Goal: Task Accomplishment & Management: Manage account settings

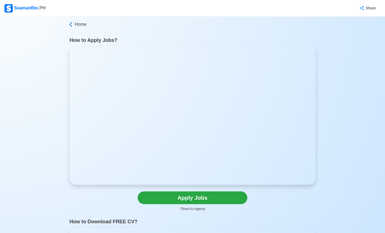
click at [80, 27] on span "Home" at bounding box center [81, 24] width 12 height 7
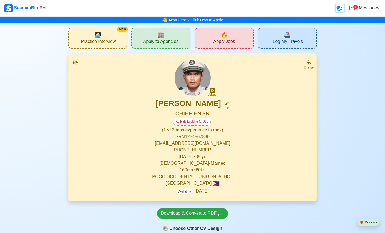
click at [338, 8] on icon at bounding box center [338, 9] width 5 height 6
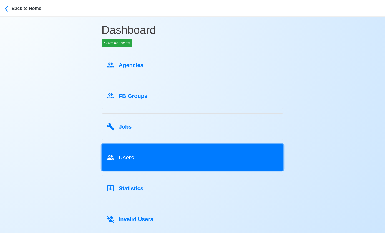
click at [172, 159] on div "Users" at bounding box center [192, 156] width 173 height 11
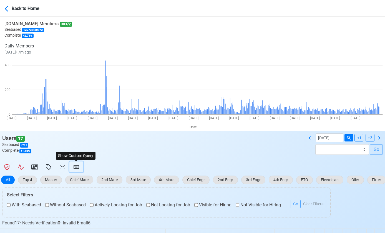
click at [74, 168] on icon at bounding box center [76, 167] width 7 height 7
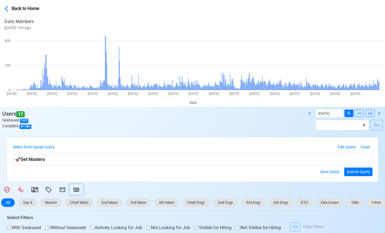
scroll to position [39, 0]
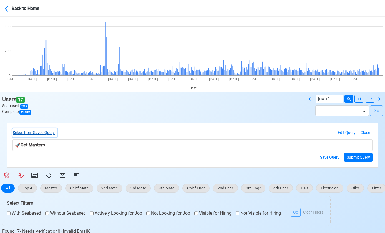
click at [45, 130] on button "Select from Saved Query" at bounding box center [34, 132] width 45 height 9
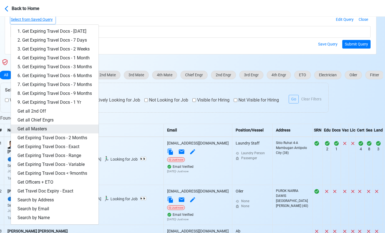
scroll to position [153, 2]
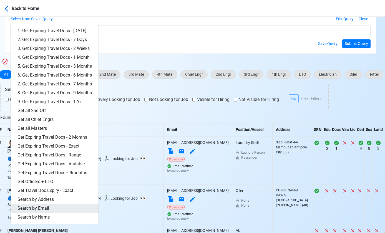
click at [68, 210] on link "Search by Email" at bounding box center [55, 208] width 88 height 9
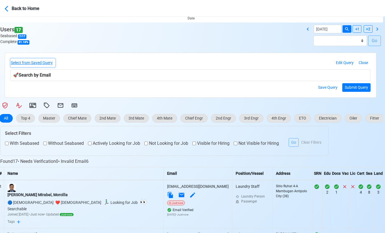
scroll to position [110, 2]
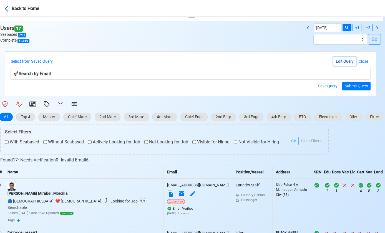
click at [339, 64] on button "Edit Query" at bounding box center [344, 61] width 23 height 9
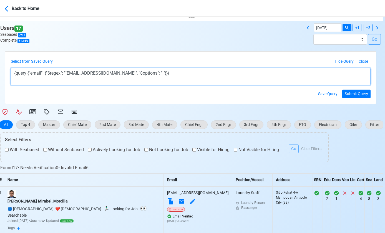
drag, startPoint x: 70, startPoint y: 75, endPoint x: 122, endPoint y: 75, distance: 51.3
click at [122, 75] on textarea "{query:{"email": {"$regex": "[EMAIL_ADDRESS][DOMAIN_NAME]", "$options": "i"}}}" at bounding box center [191, 76] width 360 height 17
paste textarea "gerbypeterecapistrano2025"
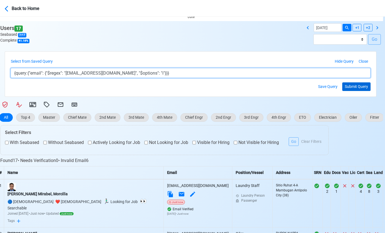
type textarea "{query:{"email": {"$regex": "[EMAIL_ADDRESS][DOMAIN_NAME]", "$options": "i"}}}"
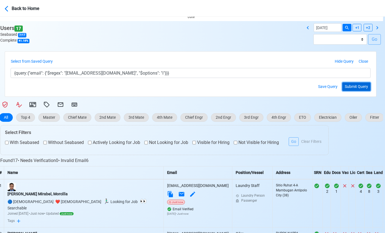
click at [353, 85] on button "Submit Query" at bounding box center [356, 86] width 28 height 9
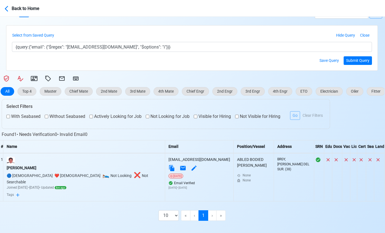
scroll to position [136, 0]
click at [47, 167] on div "[PERSON_NAME]" at bounding box center [84, 168] width 155 height 6
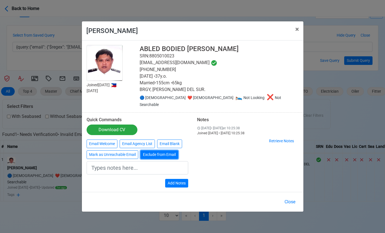
click at [171, 151] on button "Exclude from Email" at bounding box center [159, 154] width 38 height 9
type input "Exclude from Email"
drag, startPoint x: 177, startPoint y: 181, endPoint x: 144, endPoint y: 169, distance: 35.4
click at [177, 181] on button "Add Notes" at bounding box center [176, 183] width 23 height 9
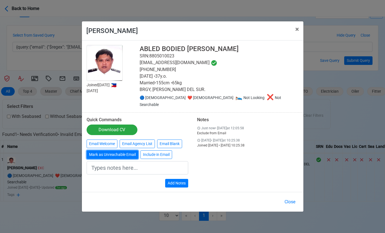
click at [120, 151] on button "Mark as Unreachable Email" at bounding box center [113, 154] width 52 height 9
type input "Marked as Unreachable email"
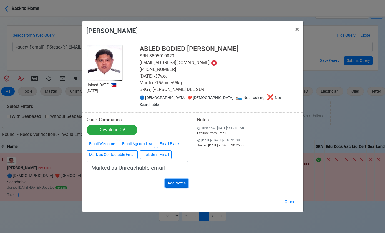
click at [174, 179] on button "Add Notes" at bounding box center [176, 183] width 23 height 9
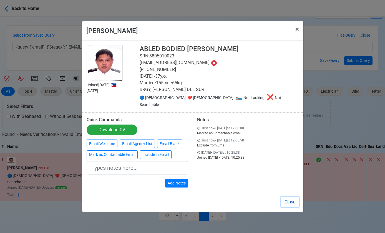
click at [289, 198] on button "Close" at bounding box center [290, 202] width 18 height 11
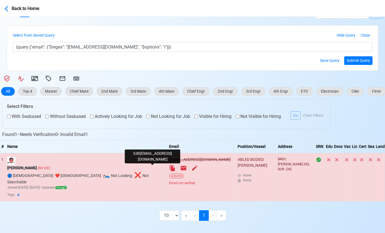
click at [191, 169] on icon at bounding box center [194, 168] width 7 height 7
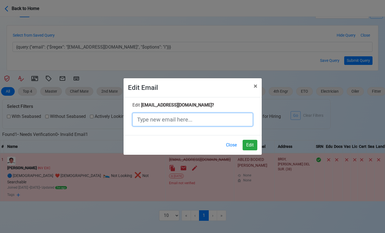
click at [197, 120] on input "text" at bounding box center [192, 119] width 120 height 13
paste input "[EMAIL_ADDRESS][DOMAIN_NAME]"
click at [204, 119] on input "[EMAIL_ADDRESS][DOMAIN_NAME]" at bounding box center [192, 119] width 120 height 13
type input "[EMAIL_ADDRESS][DOMAIN_NAME]"
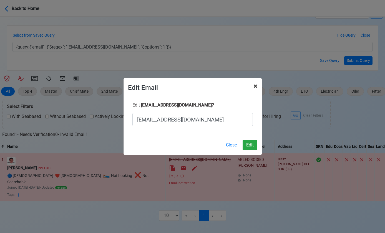
click at [255, 87] on span "×" at bounding box center [256, 86] width 4 height 8
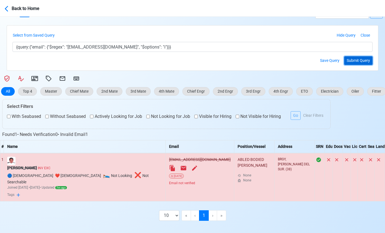
click at [356, 63] on button "Submit Query" at bounding box center [358, 60] width 28 height 9
click at [356, 61] on button "Submit Query" at bounding box center [358, 60] width 28 height 9
click at [37, 169] on s "[PERSON_NAME]" at bounding box center [22, 168] width 30 height 4
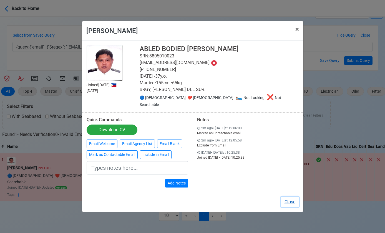
click at [289, 199] on button "Close" at bounding box center [290, 202] width 18 height 11
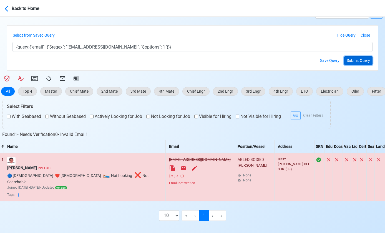
click at [364, 62] on button "Submit Query" at bounding box center [358, 60] width 28 height 9
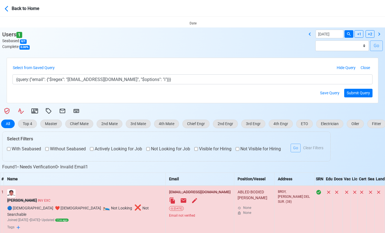
scroll to position [103, 0]
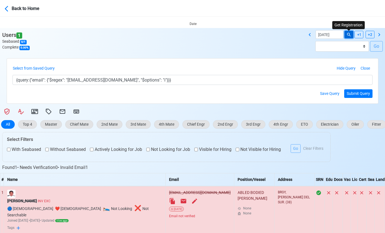
click at [350, 34] on icon at bounding box center [348, 34] width 5 height 5
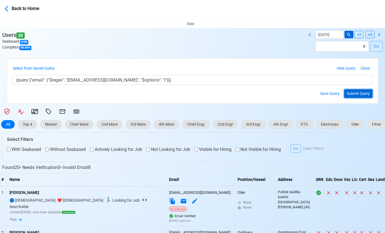
click at [353, 93] on button "Submit Query" at bounding box center [358, 93] width 28 height 9
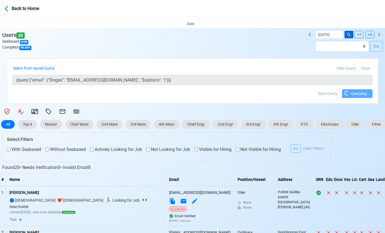
scroll to position [136, 0]
